Goal: Contribute content: Contribute content

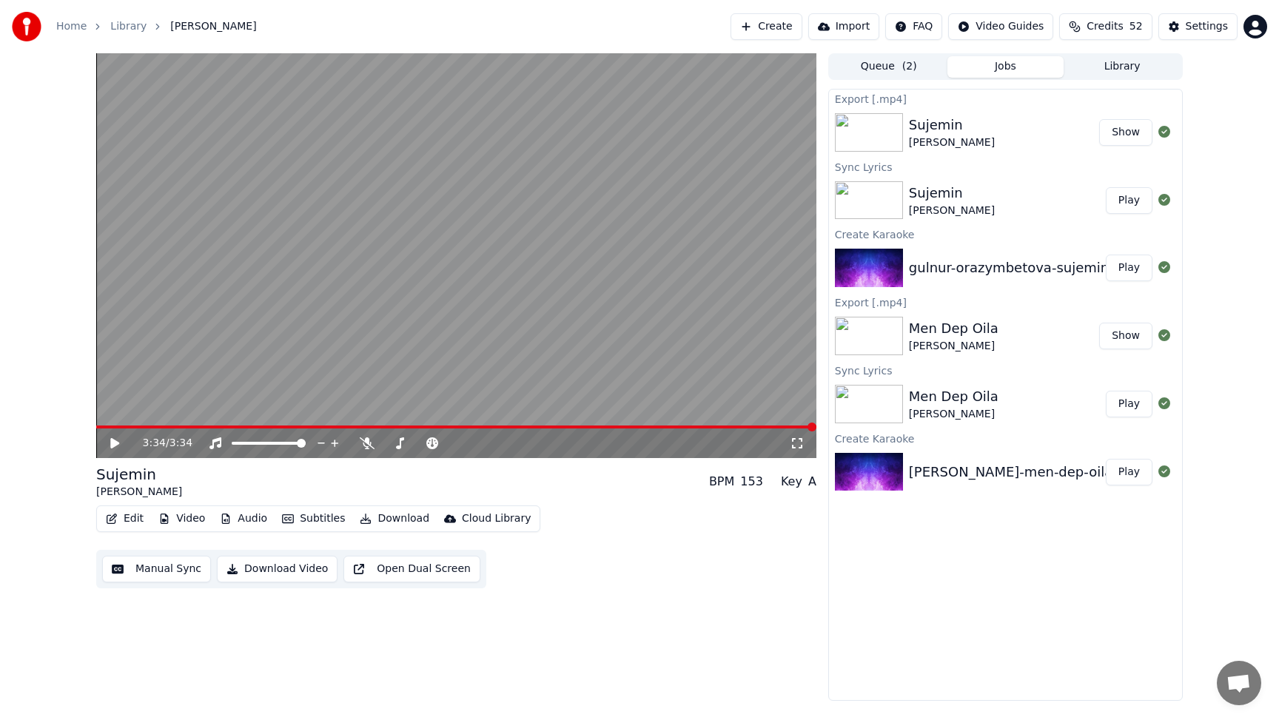
click at [790, 25] on button "Create" at bounding box center [766, 26] width 72 height 27
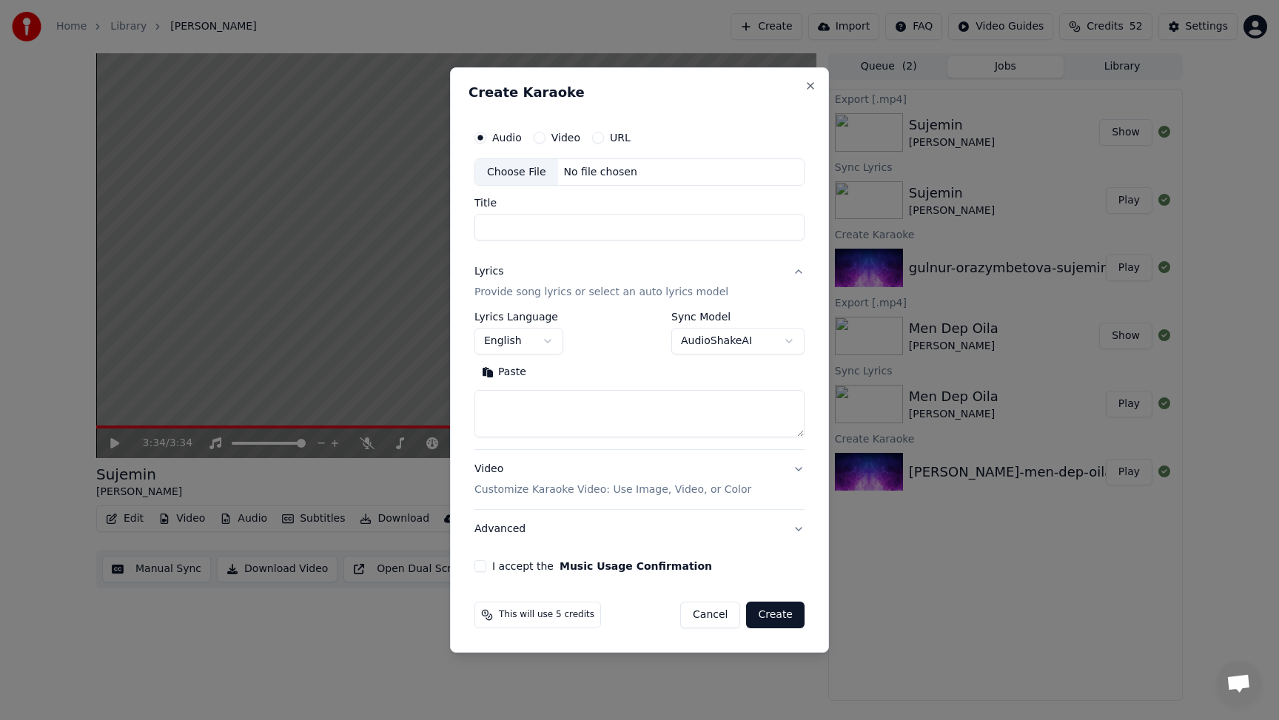
click at [515, 173] on div "Choose File" at bounding box center [516, 172] width 83 height 27
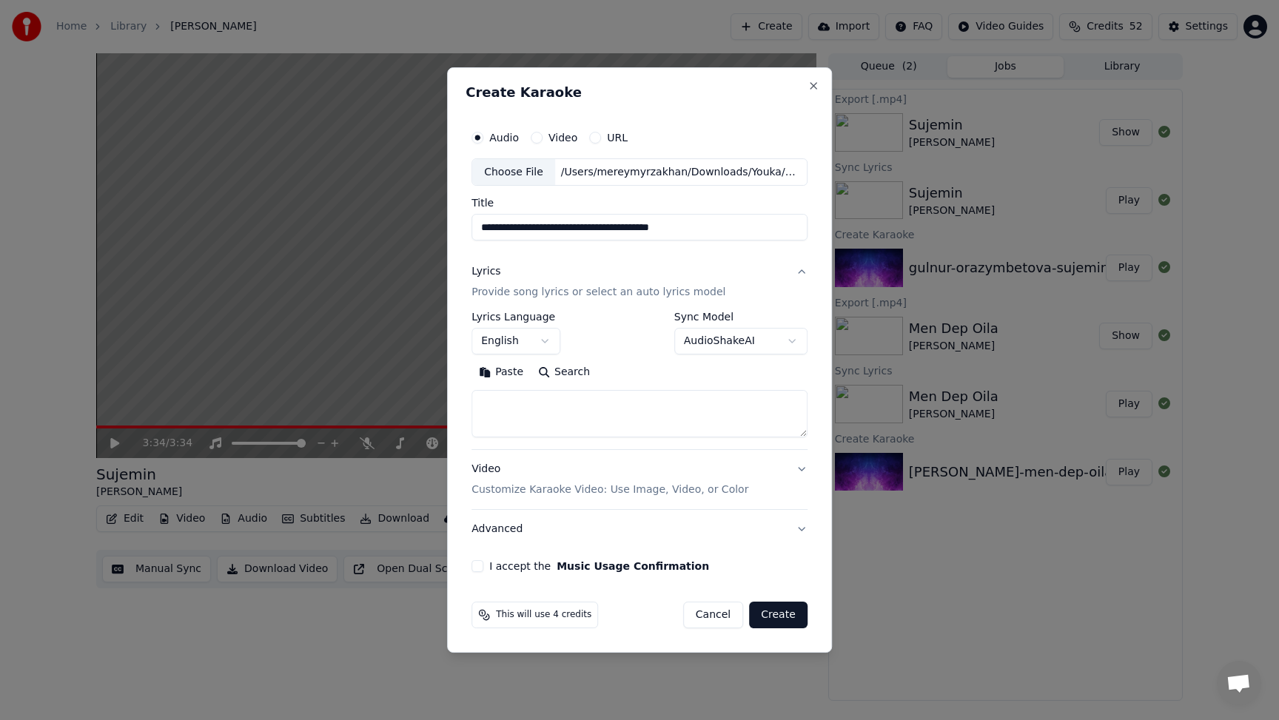
click at [732, 228] on input "**********" at bounding box center [639, 228] width 336 height 27
type input "**********"
click at [489, 270] on div "Lyrics" at bounding box center [485, 272] width 29 height 15
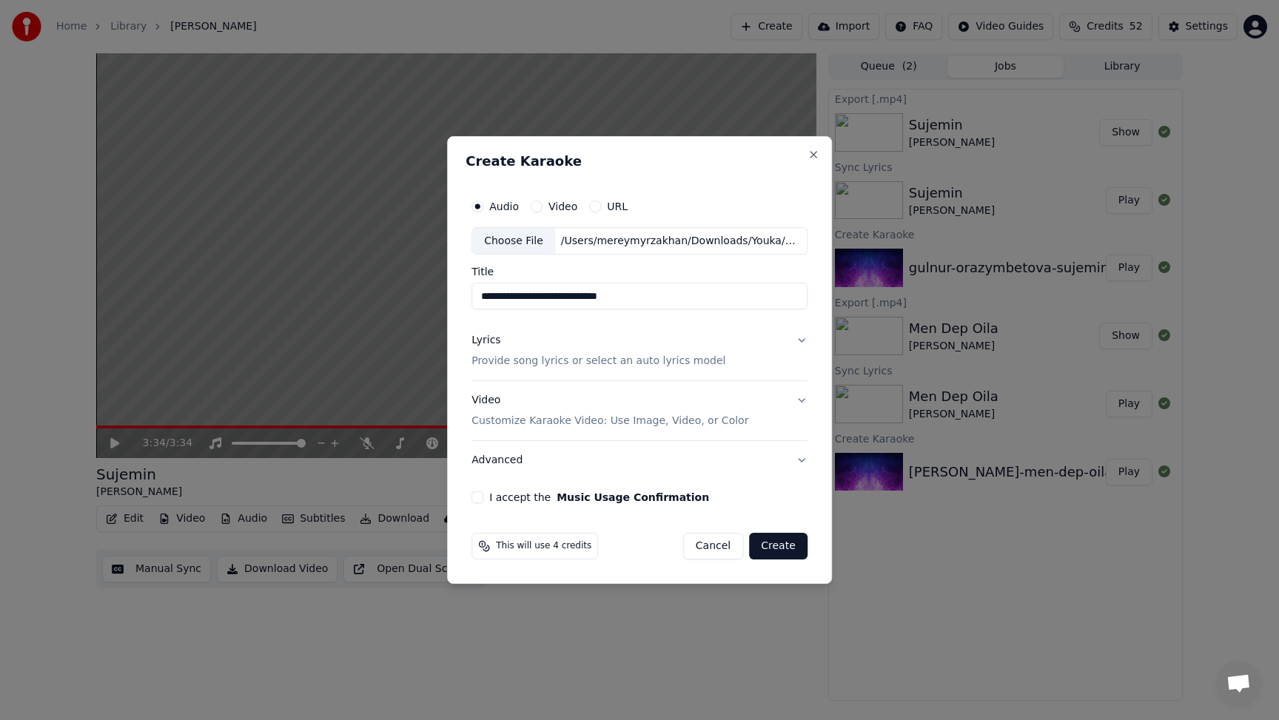
click at [489, 337] on div "Lyrics" at bounding box center [485, 341] width 29 height 15
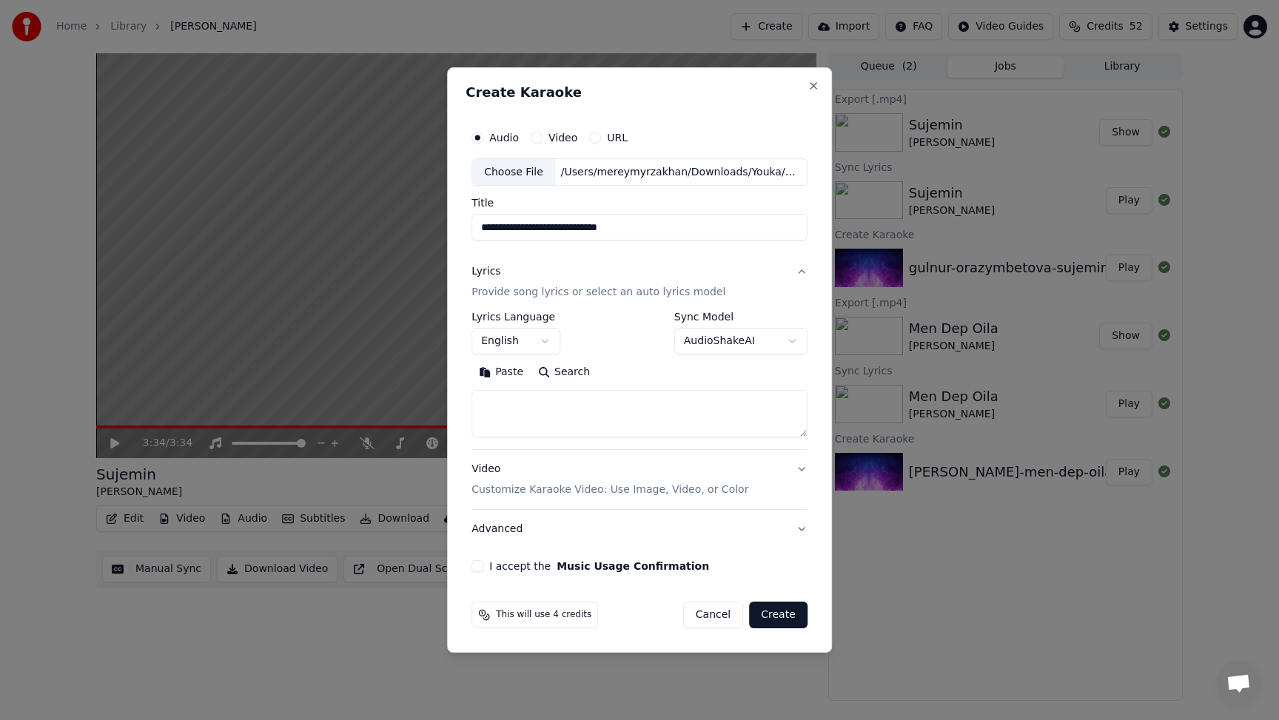
click at [489, 337] on button "English" at bounding box center [515, 342] width 89 height 27
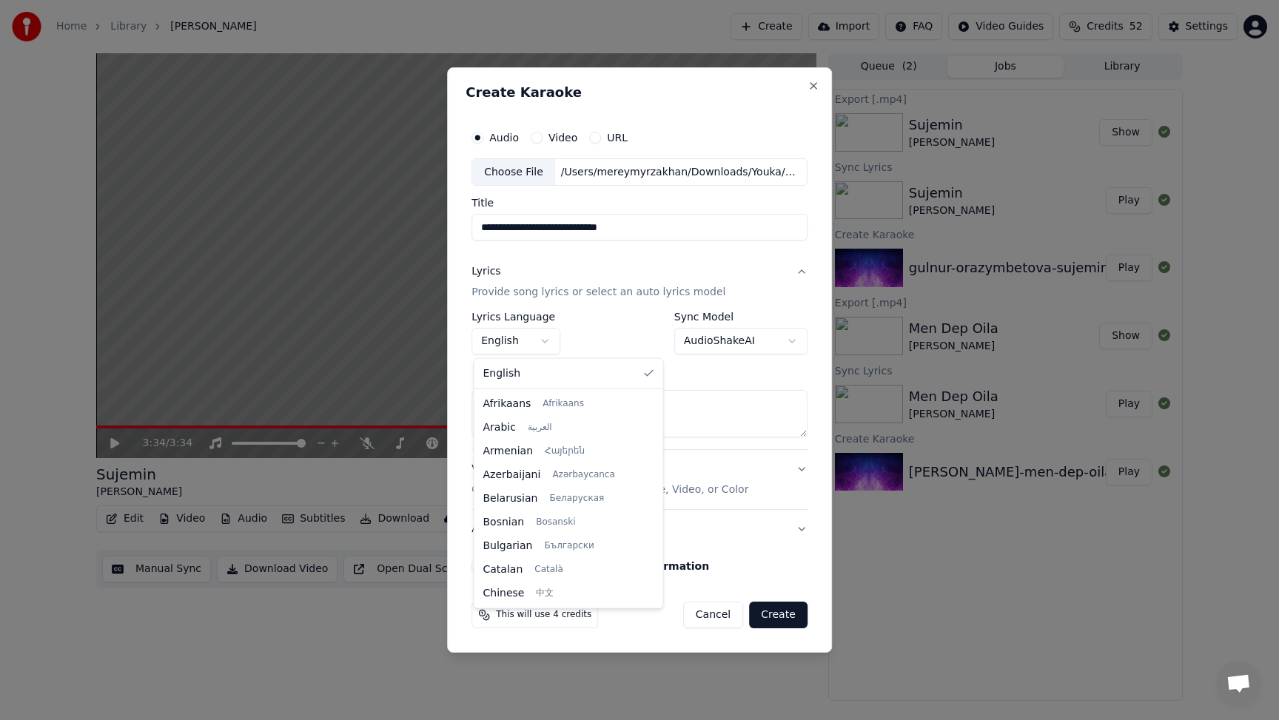
click at [581, 326] on div at bounding box center [639, 360] width 1279 height 720
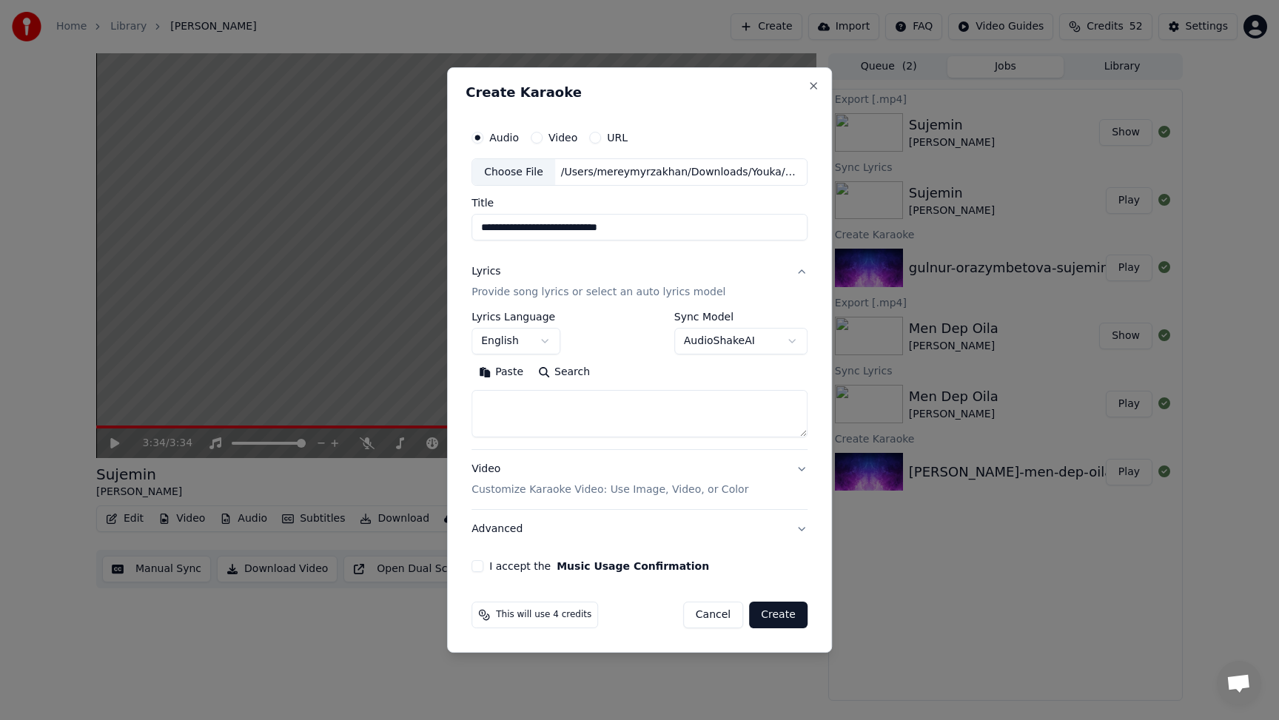
click at [511, 407] on textarea at bounding box center [639, 414] width 336 height 47
click at [506, 407] on textarea at bounding box center [639, 414] width 336 height 47
paste textarea "**********"
click at [503, 420] on textarea "**********" at bounding box center [637, 414] width 332 height 47
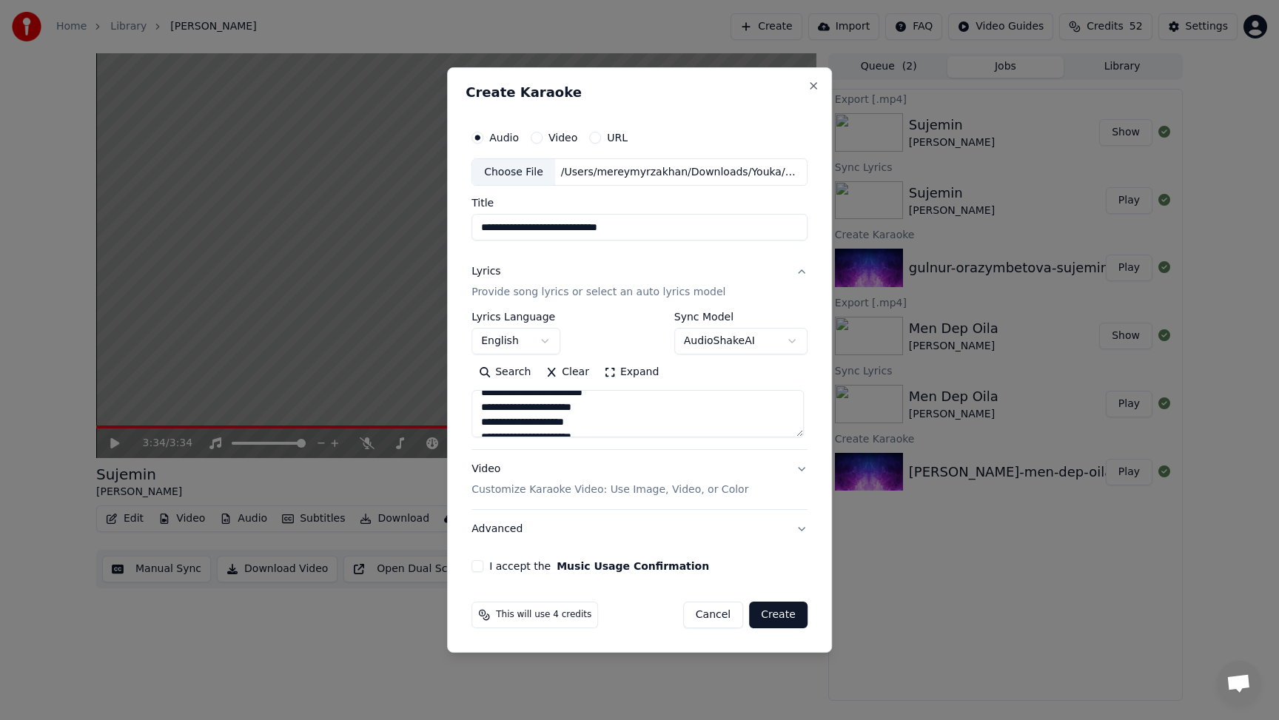
scroll to position [127, 0]
type textarea "**********"
click at [478, 566] on button "I accept the Music Usage Confirmation" at bounding box center [477, 566] width 12 height 12
click at [795, 618] on button "Create" at bounding box center [778, 615] width 58 height 27
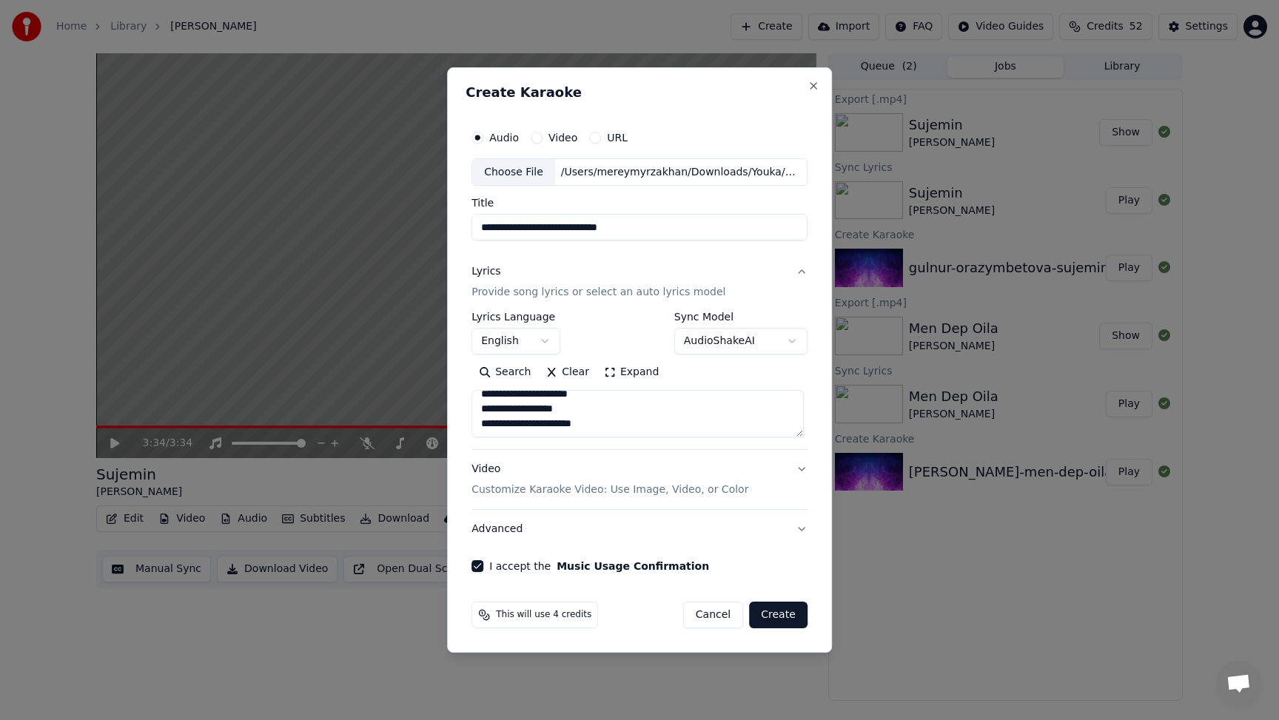
select select "**"
select select
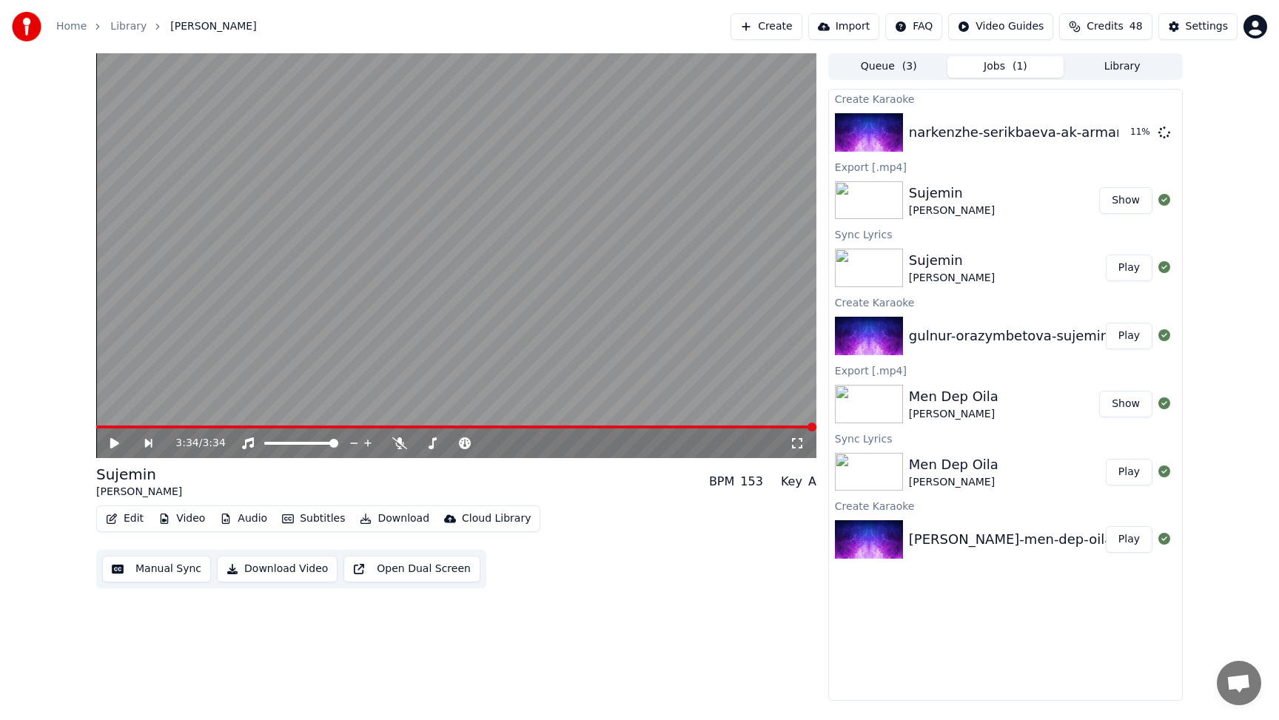
click at [750, 470] on div "Sujemin Gulnur Orazymbetova BPM 153 Key A" at bounding box center [456, 482] width 720 height 36
click at [1139, 134] on button "Play" at bounding box center [1129, 132] width 47 height 27
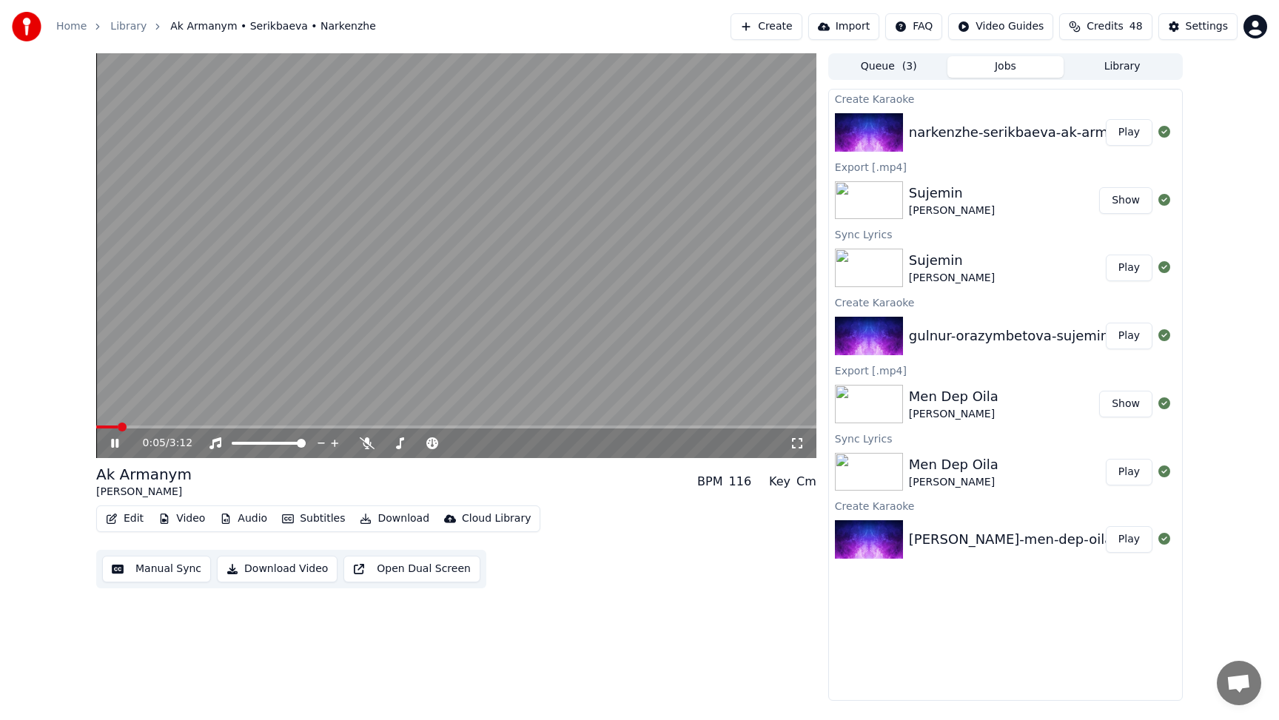
click at [116, 445] on icon at bounding box center [114, 443] width 7 height 9
click at [113, 448] on icon at bounding box center [125, 443] width 35 height 12
click at [367, 443] on icon at bounding box center [367, 443] width 15 height 12
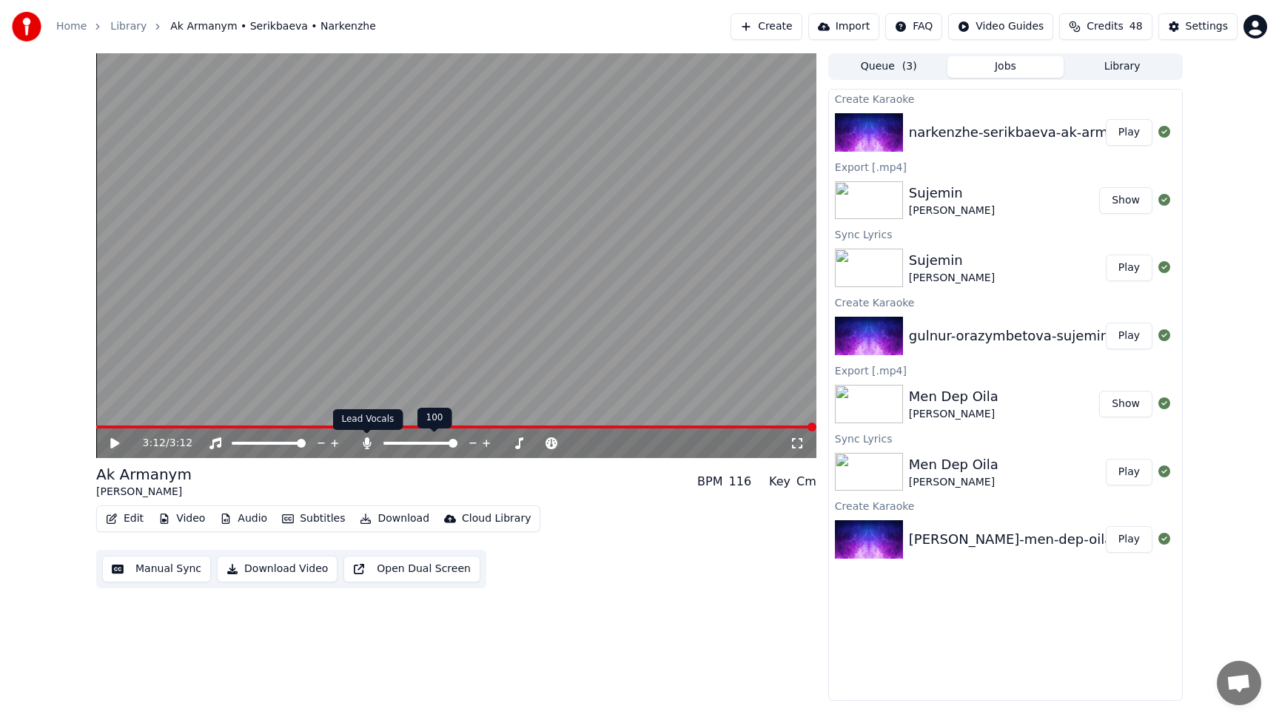
click at [367, 441] on icon at bounding box center [367, 443] width 8 height 12
click at [111, 442] on icon at bounding box center [114, 443] width 9 height 10
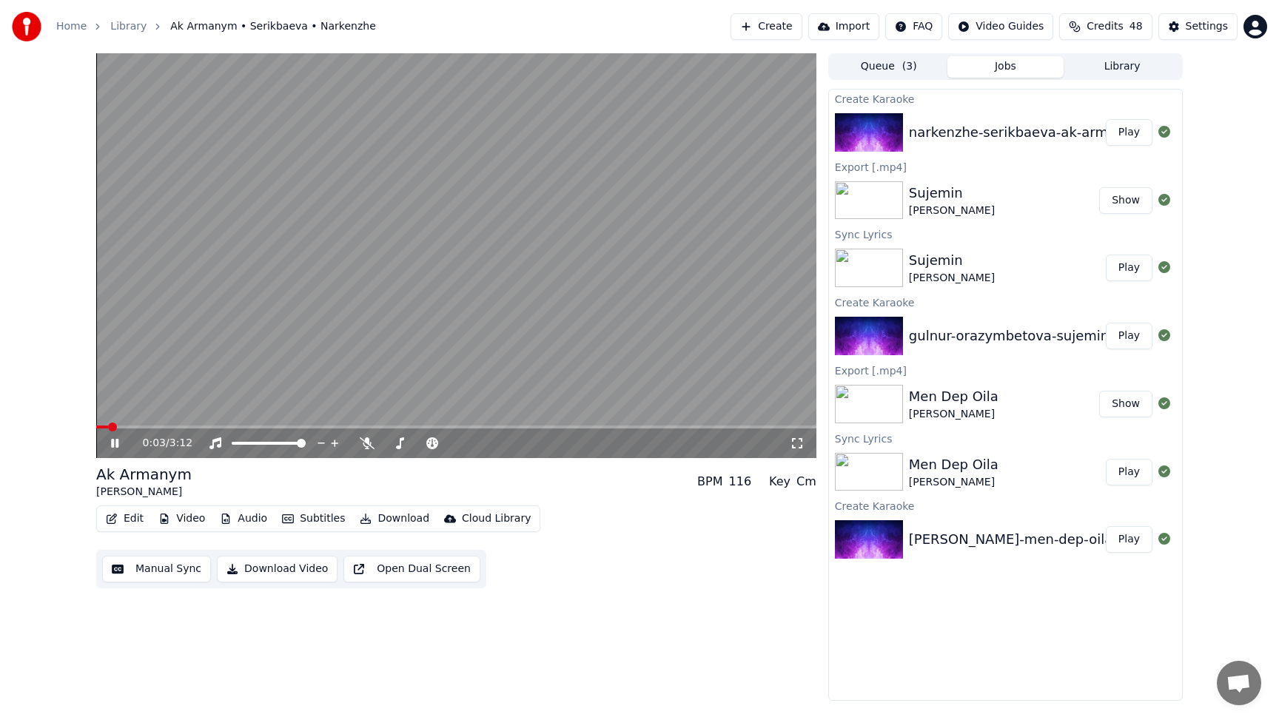
click at [111, 442] on icon at bounding box center [125, 443] width 35 height 12
click at [96, 427] on span at bounding box center [100, 427] width 9 height 9
click at [111, 440] on icon at bounding box center [114, 443] width 9 height 10
click at [115, 442] on icon at bounding box center [114, 443] width 7 height 9
click at [104, 429] on span at bounding box center [108, 427] width 9 height 9
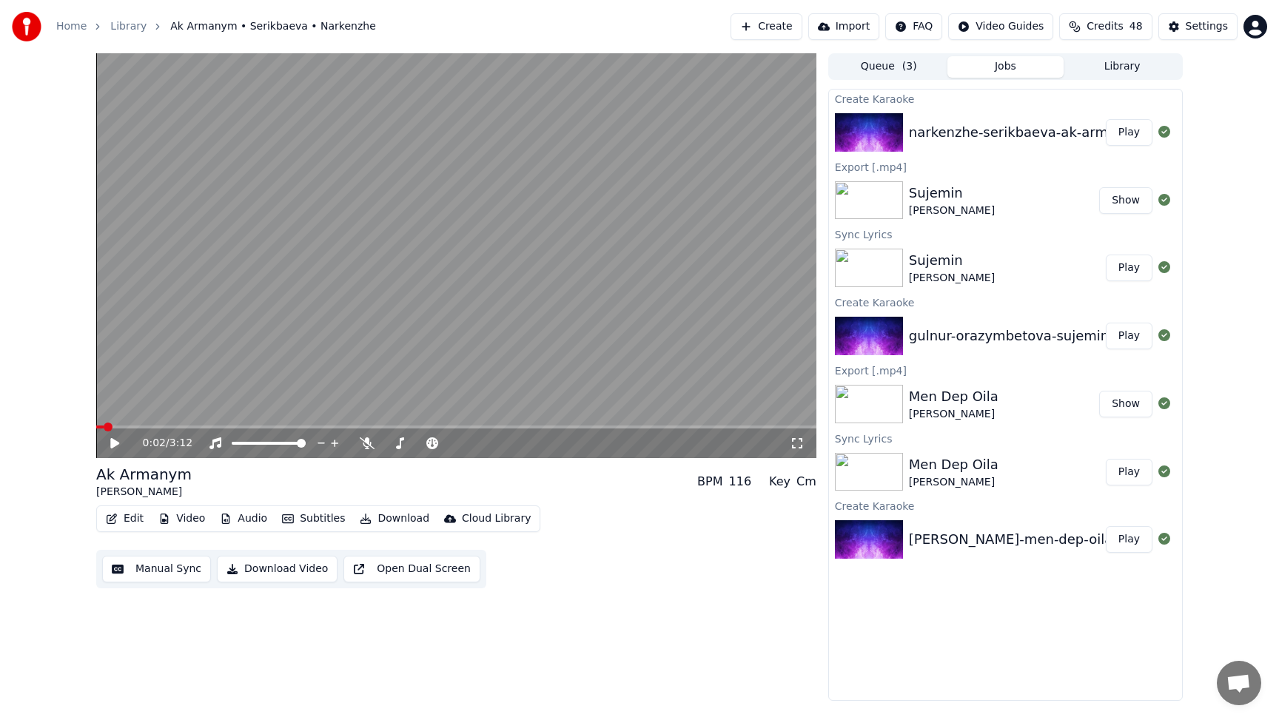
click at [112, 443] on icon at bounding box center [114, 443] width 9 height 10
click at [117, 442] on icon at bounding box center [114, 443] width 7 height 9
click at [96, 431] on span at bounding box center [100, 427] width 9 height 9
click at [113, 444] on icon at bounding box center [114, 443] width 9 height 10
click at [116, 444] on icon at bounding box center [114, 443] width 7 height 9
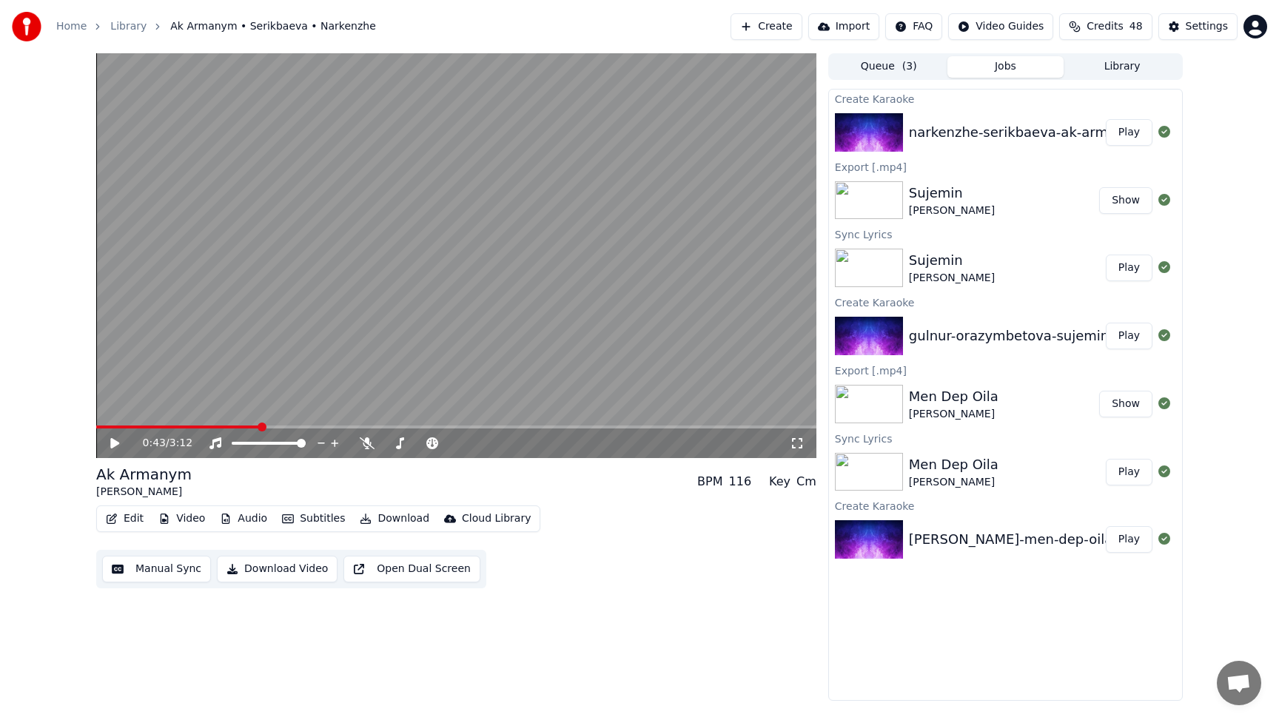
click at [250, 568] on button "Download Video" at bounding box center [277, 569] width 121 height 27
